Goal: Information Seeking & Learning: Learn about a topic

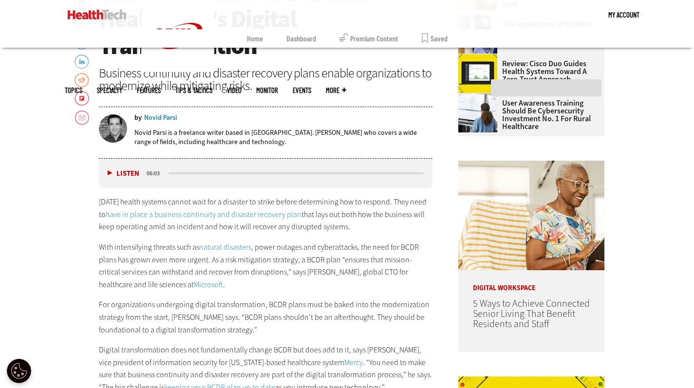
scroll to position [258, 0]
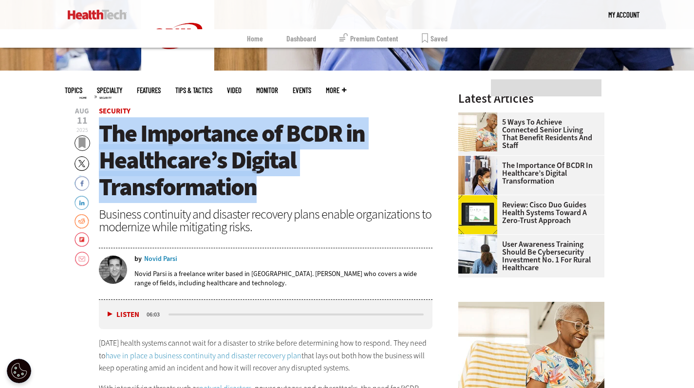
drag, startPoint x: 103, startPoint y: 131, endPoint x: 287, endPoint y: 193, distance: 194.3
click at [287, 193] on h1 "The Importance of BCDR in Healthcare’s Digital Transformation" at bounding box center [266, 160] width 334 height 80
copy span "The Importance of BCDR in Healthcare’s Digital Transformation"
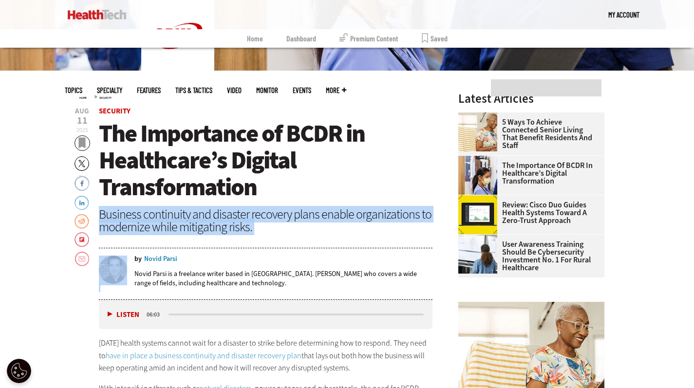
drag, startPoint x: 98, startPoint y: 211, endPoint x: 253, endPoint y: 234, distance: 156.7
click at [253, 234] on header "[DATE] Twitter Facebook LinkedIn Reddit Flipboard Email Security The Importance…" at bounding box center [266, 204] width 334 height 193
click at [282, 231] on div "Business continuity and disaster recovery plans enable organizations to moderni…" at bounding box center [266, 220] width 334 height 25
drag, startPoint x: 101, startPoint y: 214, endPoint x: 275, endPoint y: 227, distance: 174.4
click at [275, 227] on div "Business continuity and disaster recovery plans enable organizations to moderni…" at bounding box center [266, 220] width 334 height 25
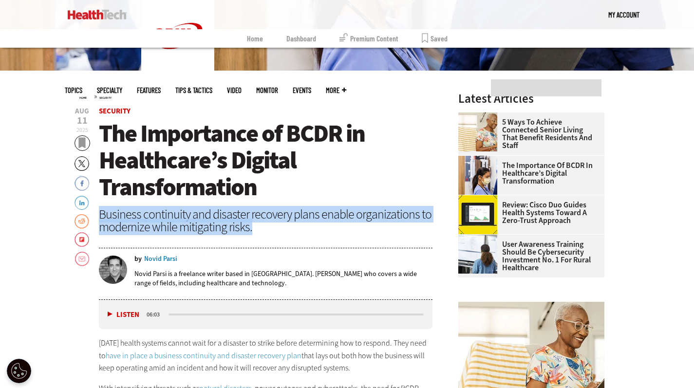
copy div "Business continuity and disaster recovery plans enable organizations to moderni…"
click at [83, 141] on polygon at bounding box center [82, 143] width 7 height 11
click at [80, 142] on polygon at bounding box center [82, 143] width 7 height 11
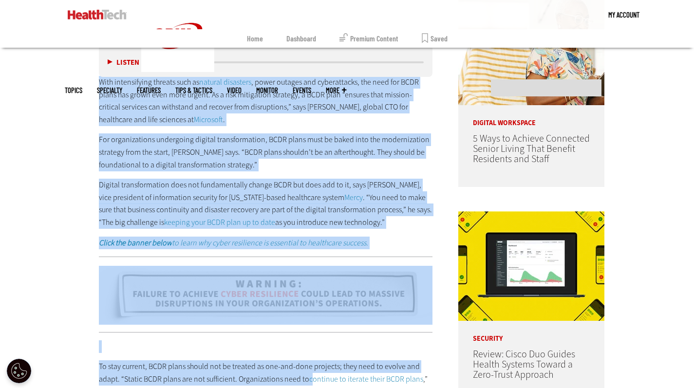
scroll to position [607, 0]
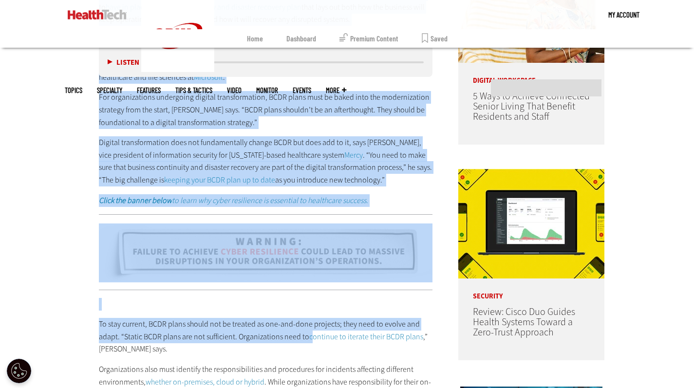
drag, startPoint x: 99, startPoint y: 183, endPoint x: 375, endPoint y: 180, distance: 275.9
click at [375, 180] on div "[DATE] health systems cannot wait for a disaster to strike before determining h…" at bounding box center [266, 97] width 334 height 218
copy div "Lorem’i dolors ametcon adipis elit sed d eiusmodt in utlabo etdolo magnaaliqua …"
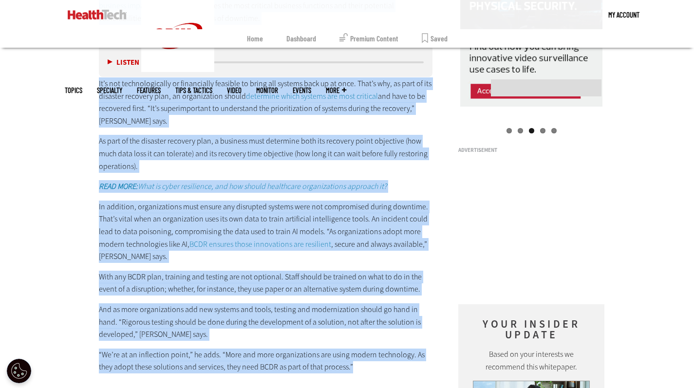
scroll to position [1131, 0]
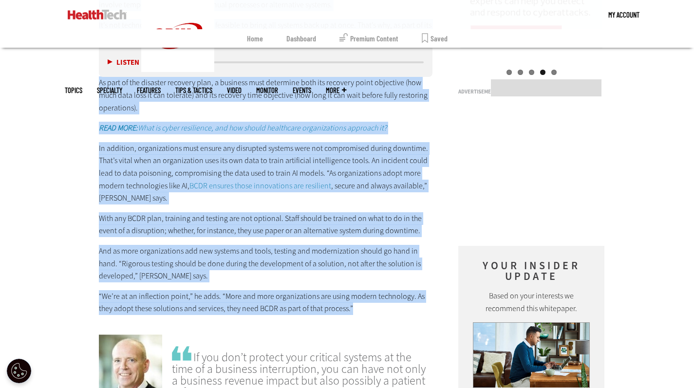
drag, startPoint x: 107, startPoint y: 154, endPoint x: 366, endPoint y: 313, distance: 303.4
click at [366, 313] on div "To stay current, BCDR plans should not be treated as one-and-done projects; the…" at bounding box center [266, 44] width 334 height 541
copy div "Lo ipsu dolorsi, AMET conse adipis eli se doeiusm te inc-utl-etdo magnaali; eni…"
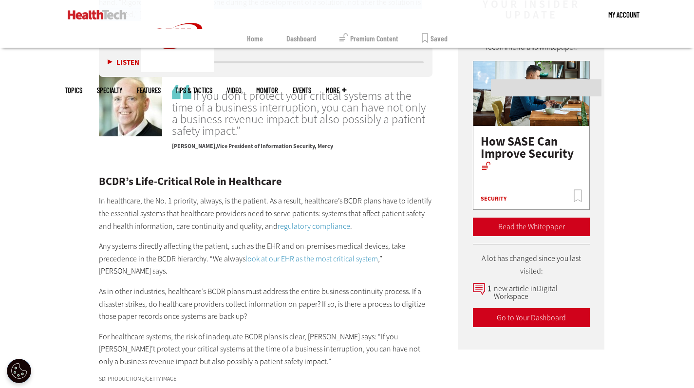
scroll to position [1435, 0]
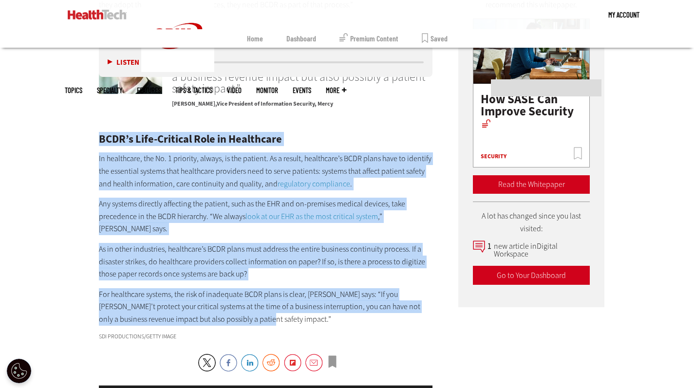
drag, startPoint x: 100, startPoint y: 137, endPoint x: 293, endPoint y: 309, distance: 258.9
click at [293, 309] on div "BCDR’s Life-Critical Role in Healthcare In healthcare, the No. 1 priority, alwa…" at bounding box center [266, 230] width 334 height 192
copy div "LORE’i Dolo-Sitametc Adip el Seddoeiusm Te incididunt, utl Et. 0 dolorema, aliq…"
